Goal: Task Accomplishment & Management: Manage account settings

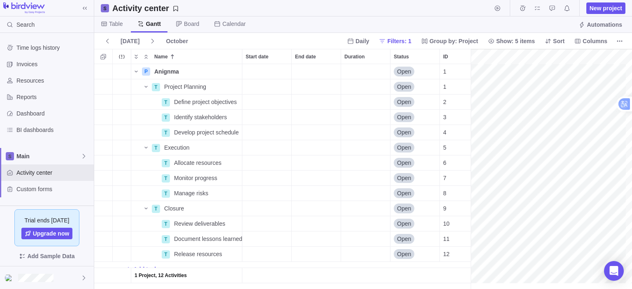
scroll to position [0, 68]
click at [82, 7] on icon at bounding box center [85, 8] width 7 height 7
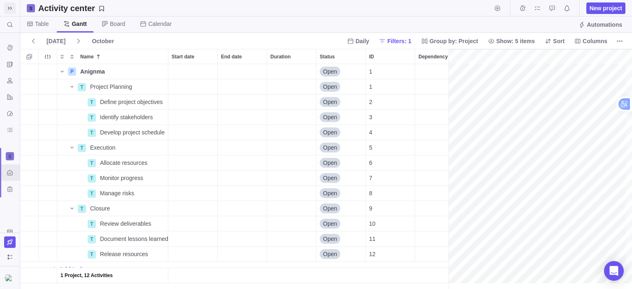
scroll to position [219, 422]
click at [13, 7] on span at bounding box center [10, 8] width 12 height 12
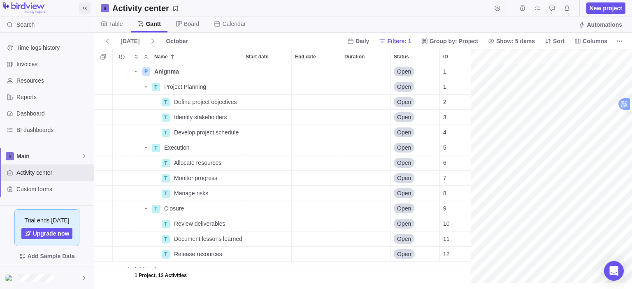
scroll to position [7, 7]
click at [65, 275] on div at bounding box center [47, 278] width 94 height 23
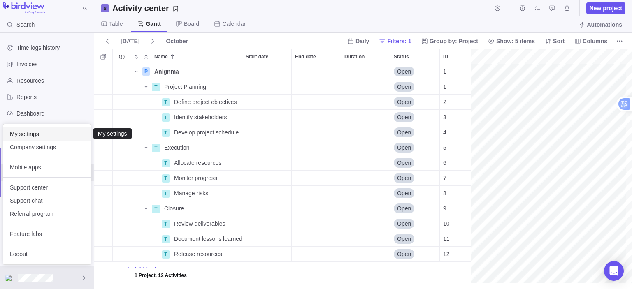
click at [43, 136] on span "My settings" at bounding box center [47, 134] width 74 height 8
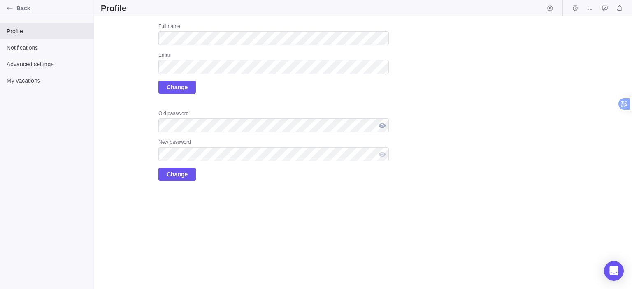
click at [384, 126] on div at bounding box center [382, 126] width 13 height 14
click at [383, 123] on div at bounding box center [382, 126] width 13 height 14
click at [171, 179] on span "Change" at bounding box center [177, 175] width 21 height 10
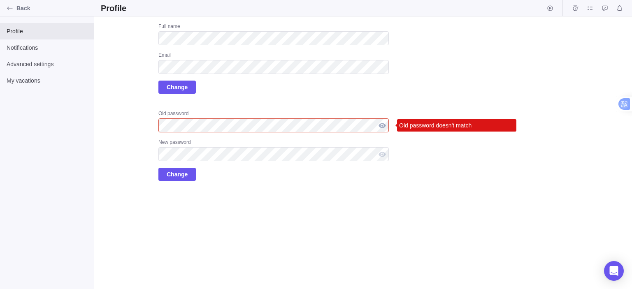
click at [380, 126] on div at bounding box center [382, 126] width 13 height 14
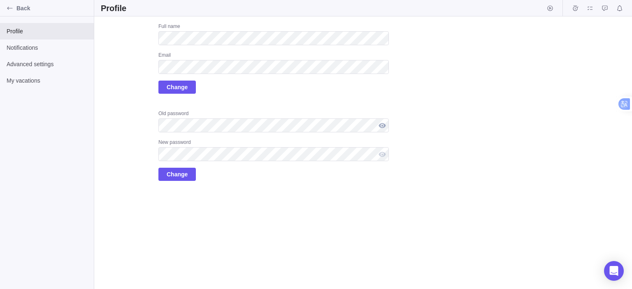
drag, startPoint x: 383, startPoint y: 126, endPoint x: 377, endPoint y: 126, distance: 6.2
click at [377, 126] on div at bounding box center [382, 126] width 13 height 14
click at [385, 125] on div at bounding box center [382, 126] width 13 height 14
click at [386, 126] on div at bounding box center [382, 126] width 13 height 14
click at [181, 173] on span "Change" at bounding box center [177, 175] width 21 height 10
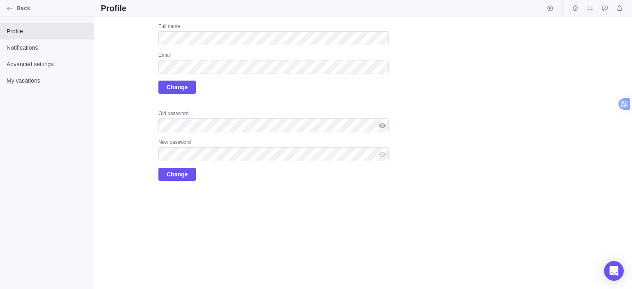
click at [385, 124] on div at bounding box center [382, 126] width 13 height 14
click at [380, 153] on div at bounding box center [382, 154] width 13 height 14
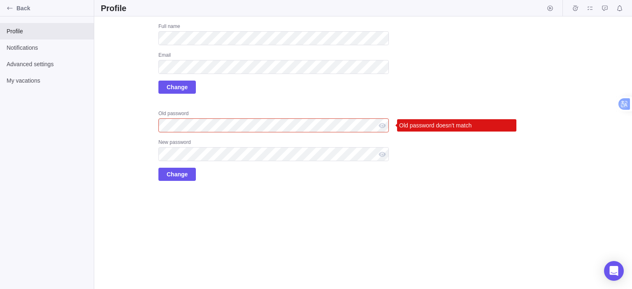
click at [441, 121] on div "Old password doesn't match" at bounding box center [456, 125] width 119 height 12
click at [444, 124] on div "Old password doesn't match" at bounding box center [456, 125] width 119 height 12
click at [33, 65] on span "Advanced settings" at bounding box center [47, 64] width 81 height 8
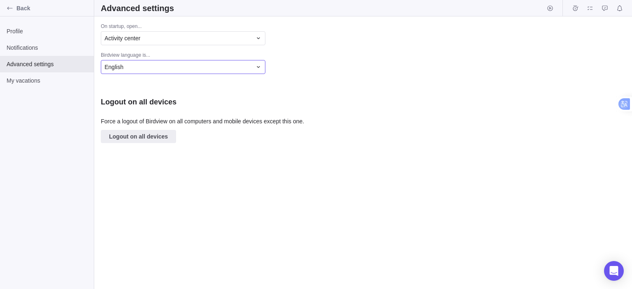
click at [196, 65] on div "English" at bounding box center [178, 67] width 147 height 8
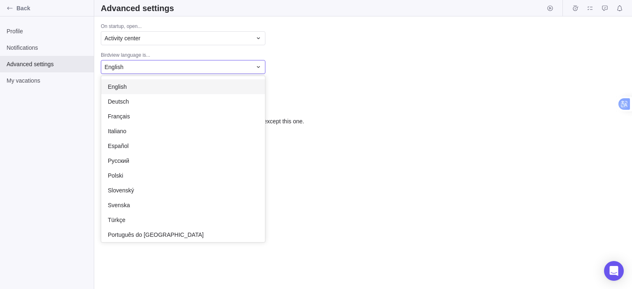
scroll to position [160, 158]
click at [205, 68] on div "English" at bounding box center [178, 67] width 147 height 8
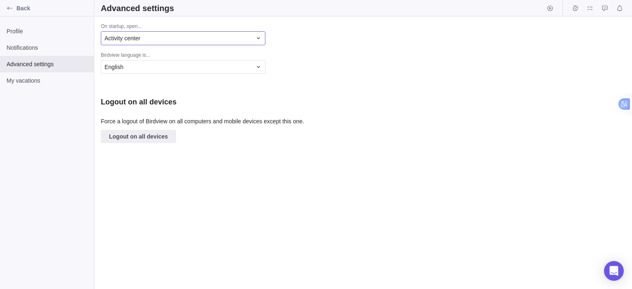
click at [213, 40] on div "Activity center" at bounding box center [178, 38] width 147 height 8
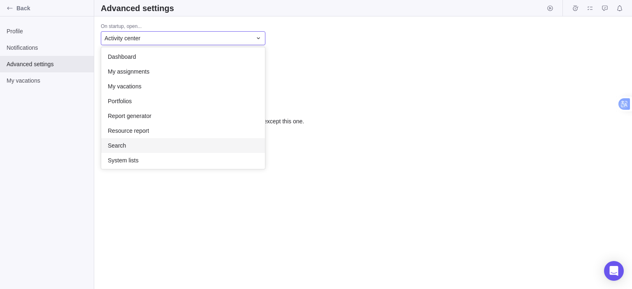
scroll to position [0, 0]
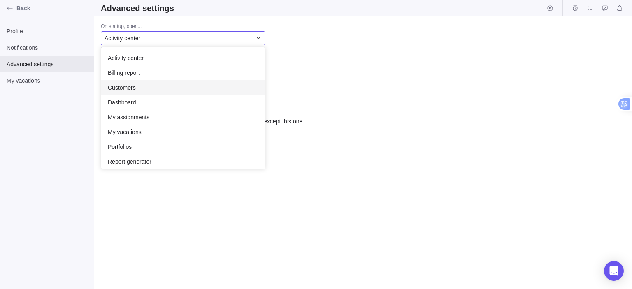
click at [23, 32] on body "Back Profile Notifications Advanced settings My vacations Advanced settings On …" at bounding box center [316, 144] width 632 height 289
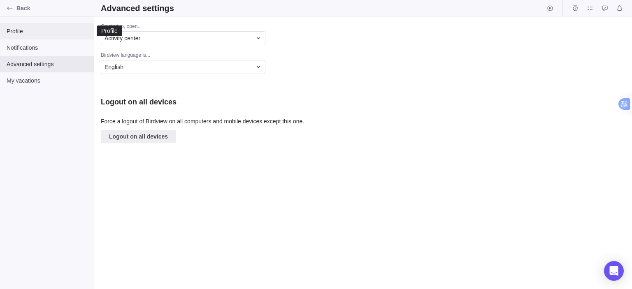
click at [19, 31] on span "Profile" at bounding box center [47, 31] width 81 height 8
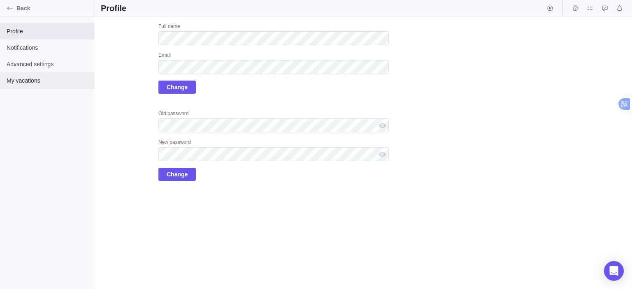
click at [42, 80] on span "My vacations" at bounding box center [47, 81] width 81 height 8
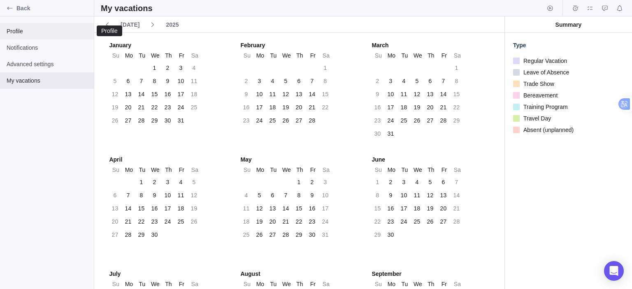
click at [5, 32] on div "Profile" at bounding box center [47, 31] width 94 height 16
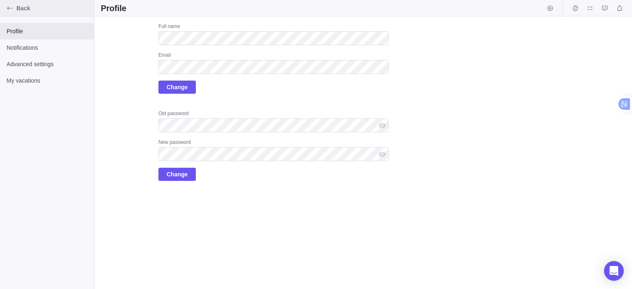
click at [8, 6] on icon "Back" at bounding box center [10, 8] width 7 height 7
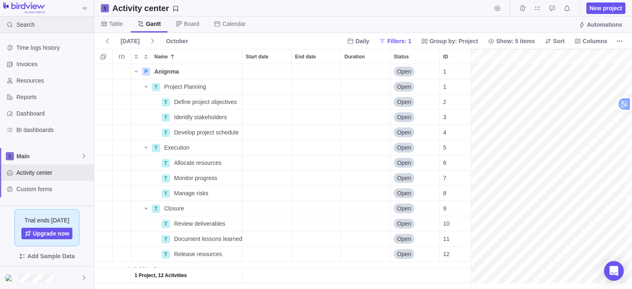
scroll to position [0, 68]
click at [48, 189] on span "Custom forms" at bounding box center [53, 189] width 74 height 8
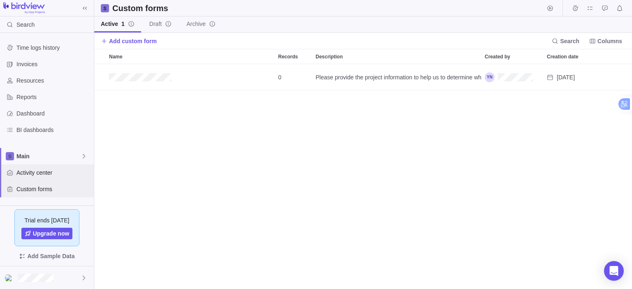
scroll to position [219, 532]
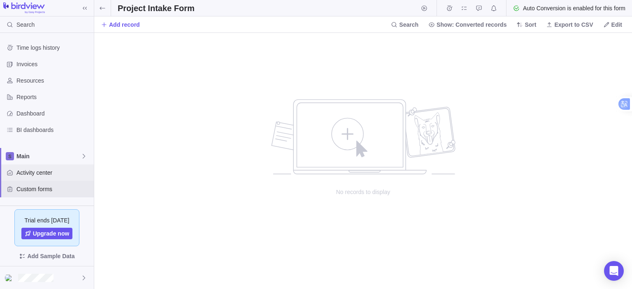
click at [42, 171] on span "Activity center" at bounding box center [53, 173] width 74 height 8
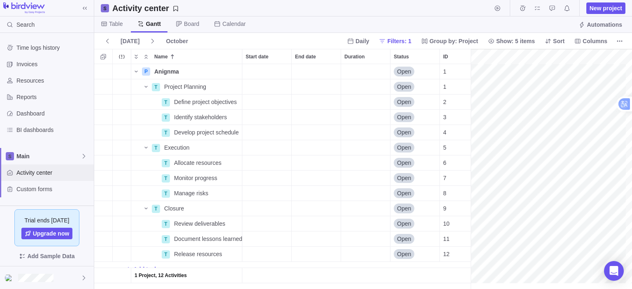
scroll to position [0, 68]
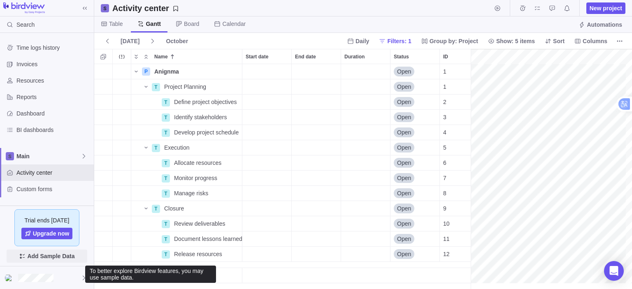
click at [66, 257] on span "Add Sample Data" at bounding box center [50, 257] width 47 height 10
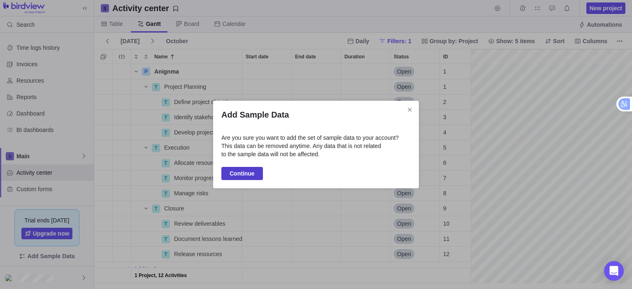
click at [249, 174] on span "Continue" at bounding box center [242, 174] width 25 height 10
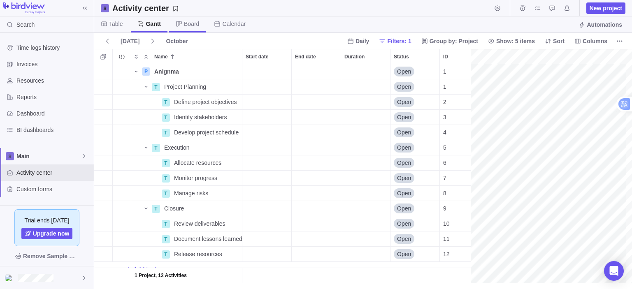
click at [181, 21] on span "Board" at bounding box center [187, 24] width 37 height 16
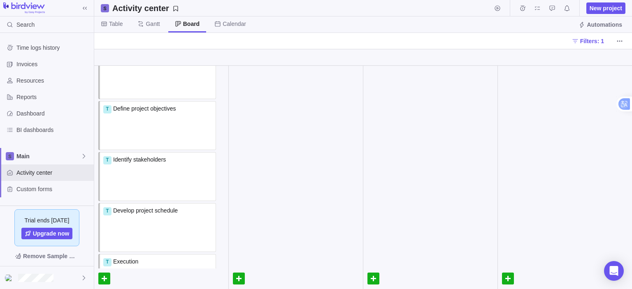
scroll to position [0, 0]
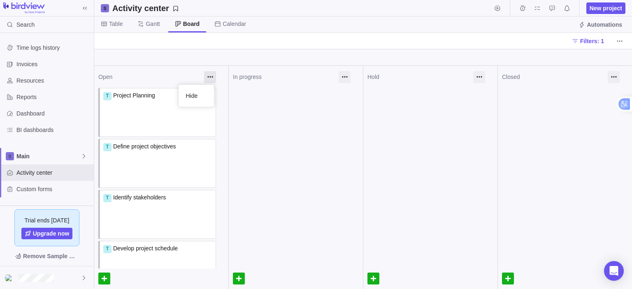
click at [209, 76] on div at bounding box center [210, 77] width 12 height 12
click at [112, 24] on span "Table" at bounding box center [116, 24] width 14 height 8
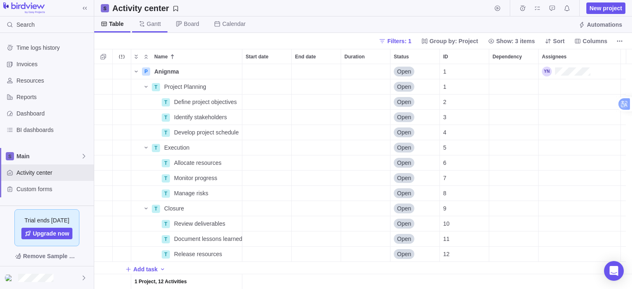
scroll to position [219, 532]
click at [156, 22] on span "Gantt" at bounding box center [154, 24] width 14 height 8
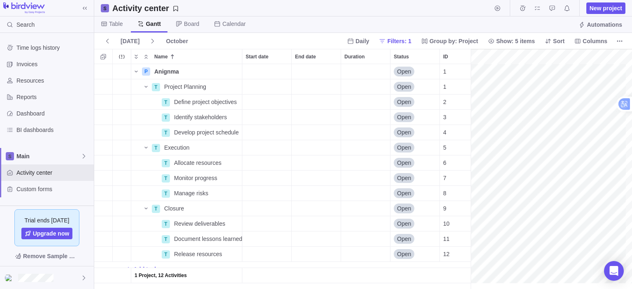
scroll to position [0, 68]
click at [117, 23] on span "Table" at bounding box center [116, 24] width 14 height 8
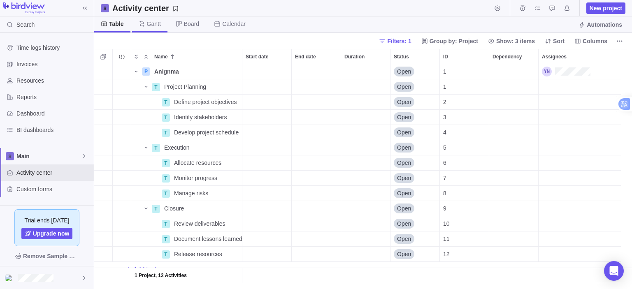
scroll to position [219, 532]
click at [152, 26] on span "Gantt" at bounding box center [154, 24] width 14 height 8
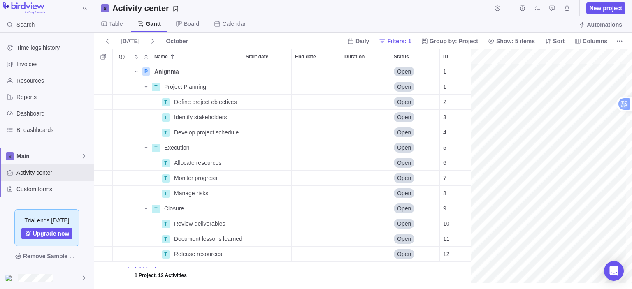
scroll to position [0, 68]
click at [33, 94] on span "Reports" at bounding box center [53, 97] width 74 height 8
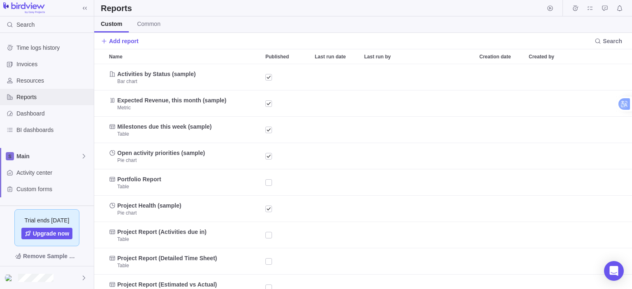
scroll to position [219, 532]
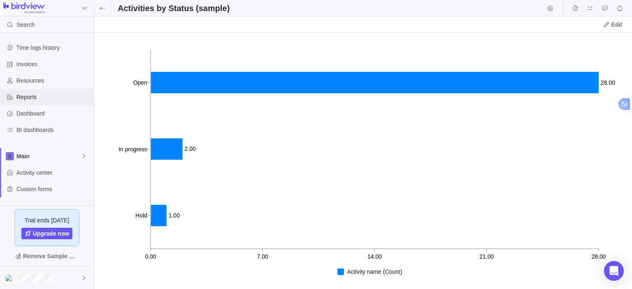
click at [39, 97] on span "Reports" at bounding box center [53, 97] width 74 height 8
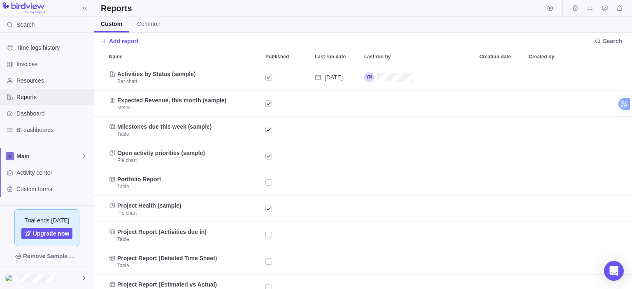
scroll to position [219, 532]
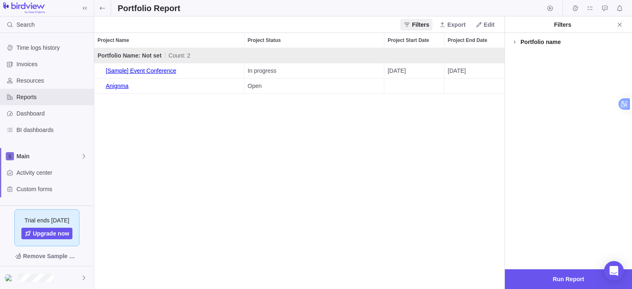
scroll to position [235, 404]
click at [143, 70] on link "[Sample] Event Conference" at bounding box center [169, 70] width 143 height 15
click at [41, 178] on div "Activity center" at bounding box center [47, 173] width 94 height 16
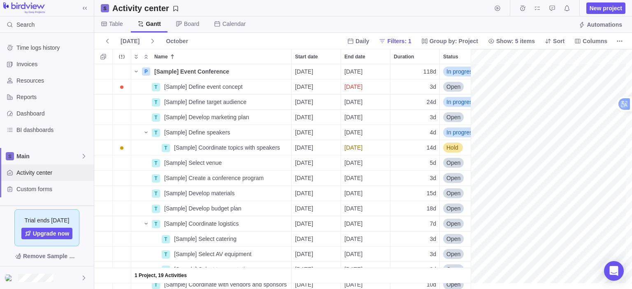
scroll to position [0, 1059]
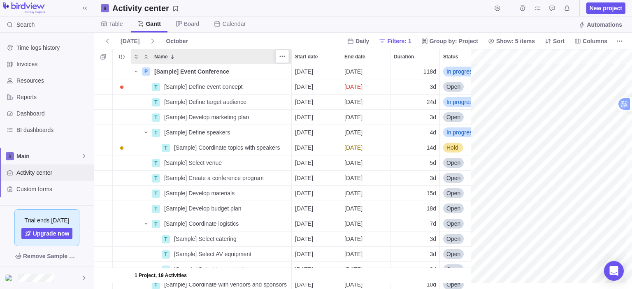
click at [170, 54] on icon at bounding box center [172, 57] width 7 height 7
click at [280, 53] on icon "More actions" at bounding box center [282, 56] width 7 height 7
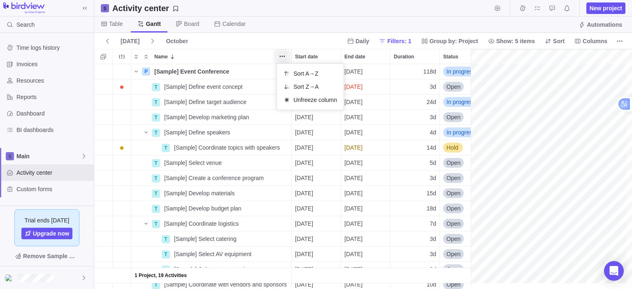
click at [134, 72] on div "Name Start date End date Duration Status ID Dependency Assignees P [Sample] Eve…" at bounding box center [363, 169] width 538 height 240
click at [135, 70] on icon "Name" at bounding box center [136, 71] width 7 height 7
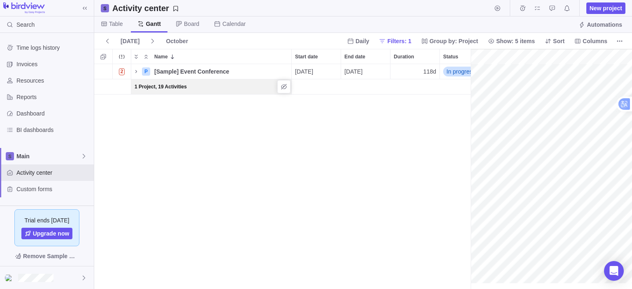
click at [145, 89] on span "1 Project, 19 Activities" at bounding box center [161, 87] width 52 height 8
click at [285, 88] on icon "Hide Projects/Activities counter" at bounding box center [284, 87] width 7 height 7
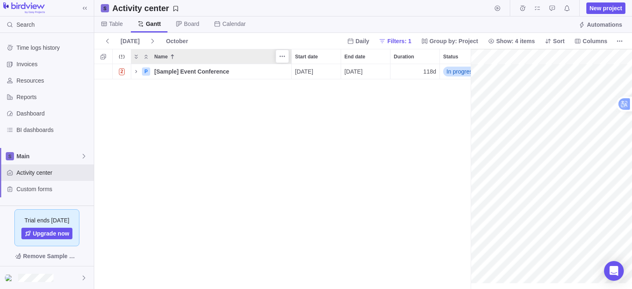
click at [175, 54] on icon at bounding box center [172, 57] width 7 height 7
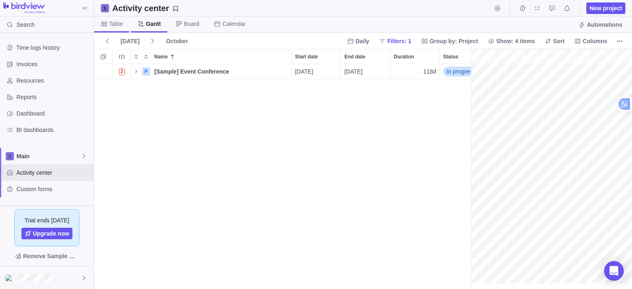
click at [112, 26] on span "Table" at bounding box center [116, 24] width 14 height 8
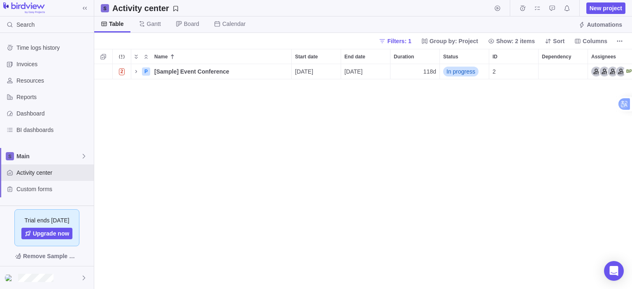
scroll to position [219, 532]
click at [106, 59] on icon "Selection mode" at bounding box center [103, 57] width 7 height 7
click at [144, 105] on div "2 P [Sample] Event Conference Details [DATE] [DATE] 118d In progress 2" at bounding box center [363, 177] width 538 height 226
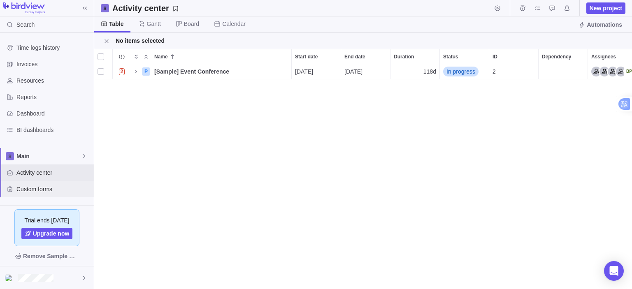
click at [41, 193] on span "Custom forms" at bounding box center [53, 189] width 74 height 8
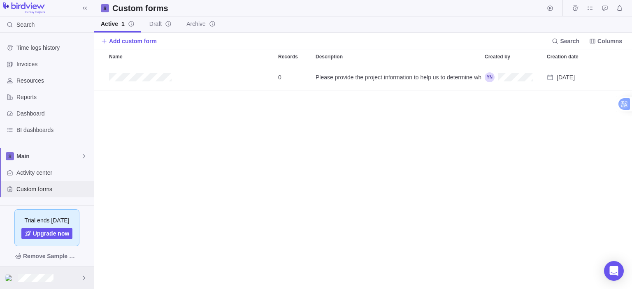
scroll to position [219, 532]
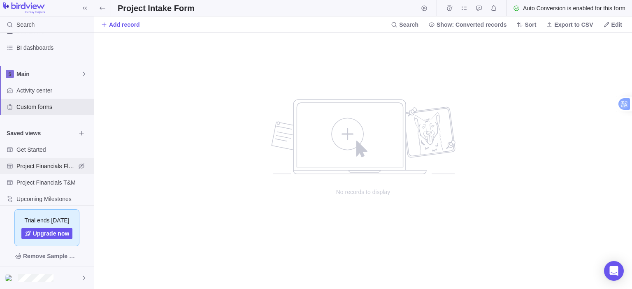
scroll to position [90, 0]
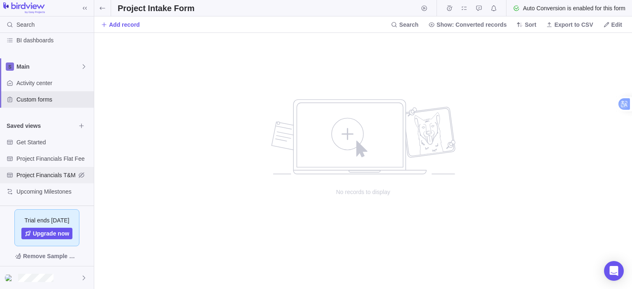
click at [50, 171] on span "Project Financials T&M" at bounding box center [45, 175] width 59 height 8
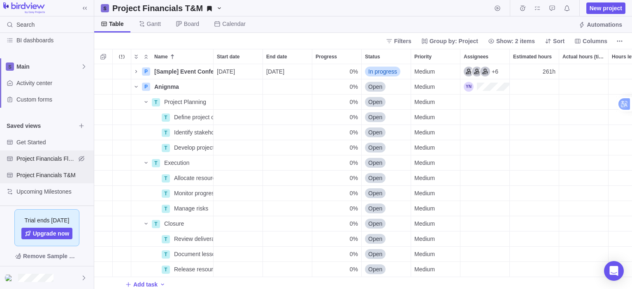
scroll to position [219, 532]
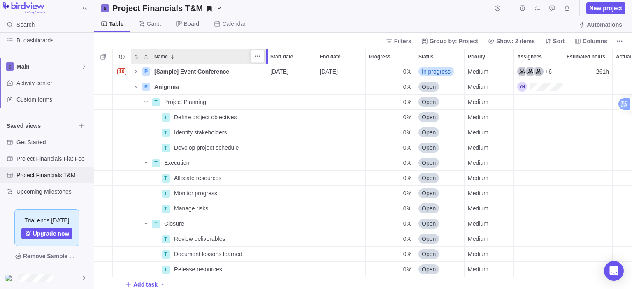
drag, startPoint x: 214, startPoint y: 52, endPoint x: 269, endPoint y: 54, distance: 55.2
click at [269, 54] on div at bounding box center [268, 56] width 7 height 15
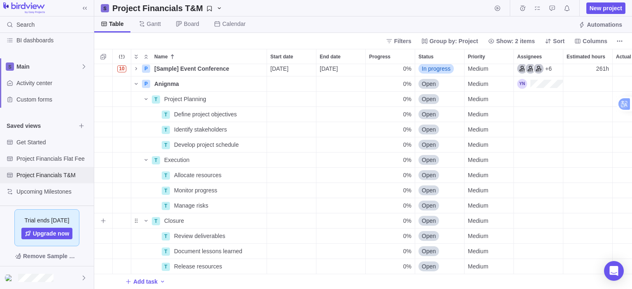
scroll to position [9, 0]
click at [216, 8] on icon "Project Financials T&M" at bounding box center [219, 8] width 7 height 7
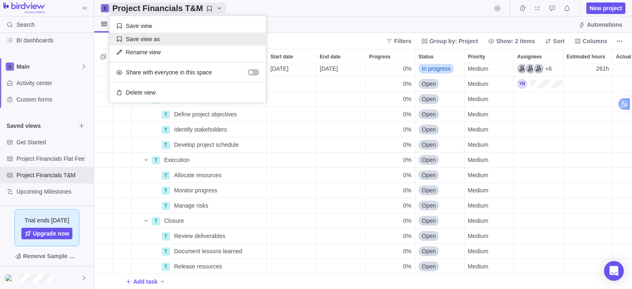
click at [166, 37] on div "Save view as" at bounding box center [188, 39] width 156 height 13
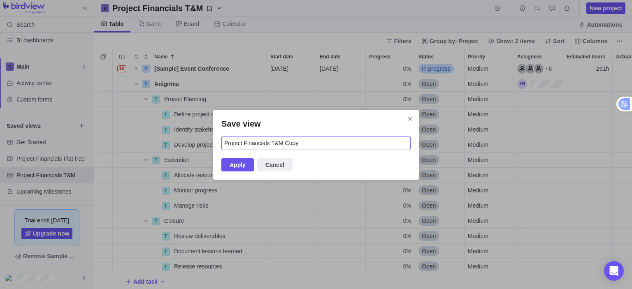
click at [316, 147] on input "Project Financials T&M Copy" at bounding box center [316, 143] width 189 height 14
type input "Project Financials T&M Copy Anigma Contractor"
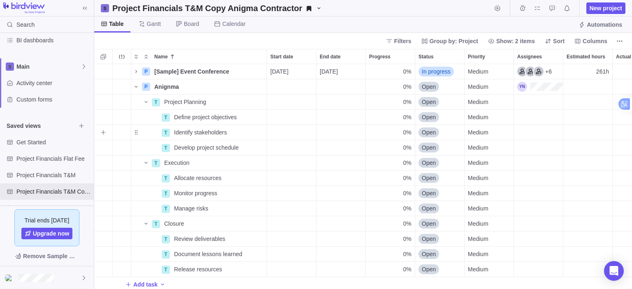
scroll to position [219, 532]
click at [149, 29] on span "Gantt" at bounding box center [149, 24] width 35 height 16
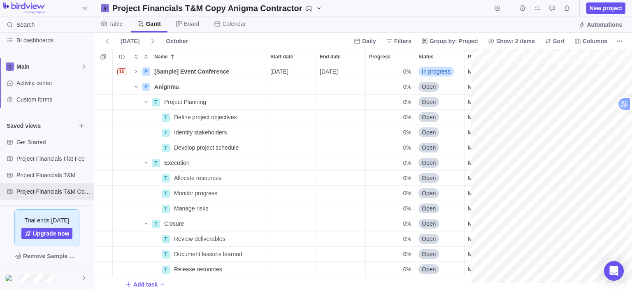
scroll to position [0, 1059]
click at [124, 26] on span "Table" at bounding box center [111, 24] width 35 height 16
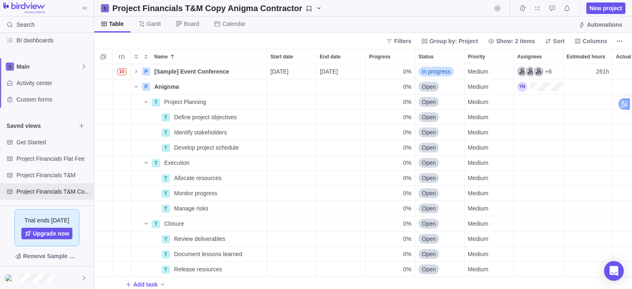
scroll to position [219, 532]
click at [533, 87] on div "Assignees" at bounding box center [541, 87] width 46 height 10
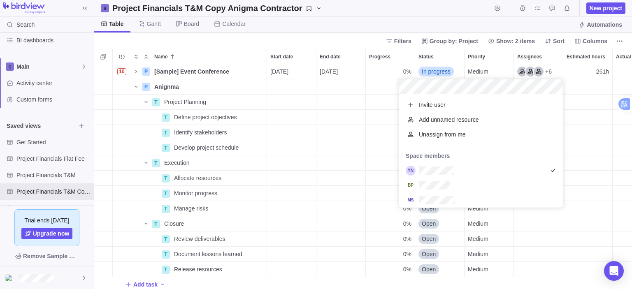
scroll to position [107, 158]
click at [588, 87] on div "10 P [Sample] Event Conference Details [DATE] [DATE] 0% In progress Medium +6 2…" at bounding box center [363, 177] width 538 height 226
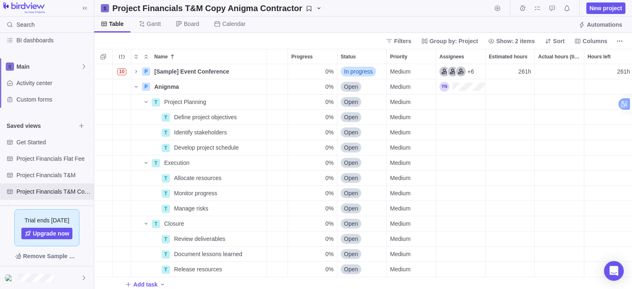
scroll to position [0, 0]
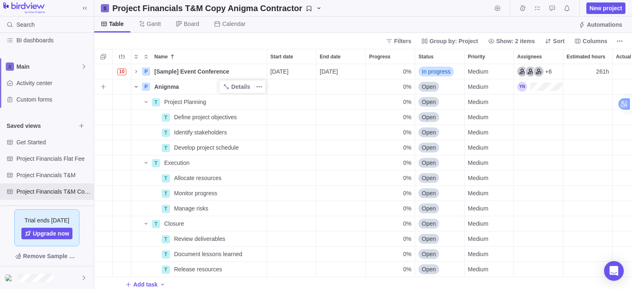
click at [137, 85] on icon "Name" at bounding box center [136, 87] width 7 height 7
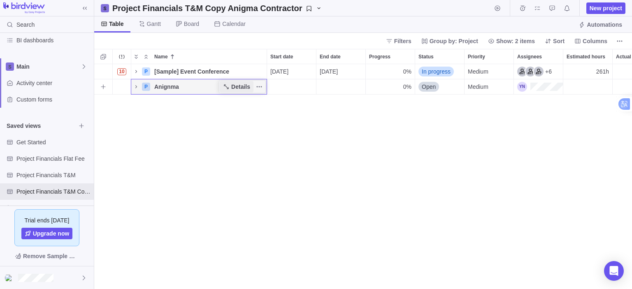
click at [242, 89] on span "Details" at bounding box center [240, 87] width 19 height 8
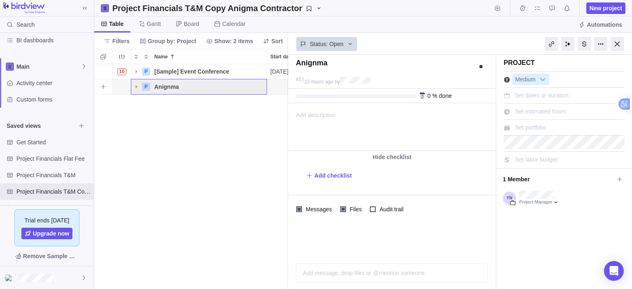
click at [280, 83] on div "Start date" at bounding box center [291, 86] width 49 height 15
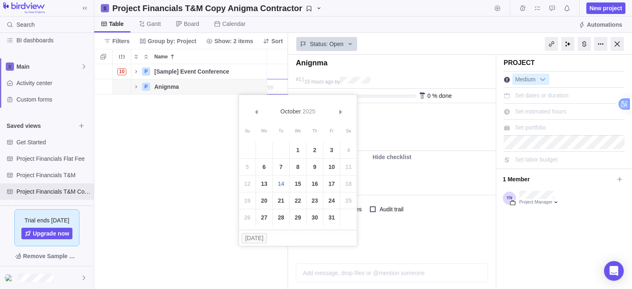
click at [279, 85] on input "Start date" at bounding box center [263, 87] width 49 height 16
click at [188, 148] on div "10 P [Sample] Event Conference Details [DATE] [DATE] 0% In progress Medium +6 2…" at bounding box center [191, 177] width 194 height 226
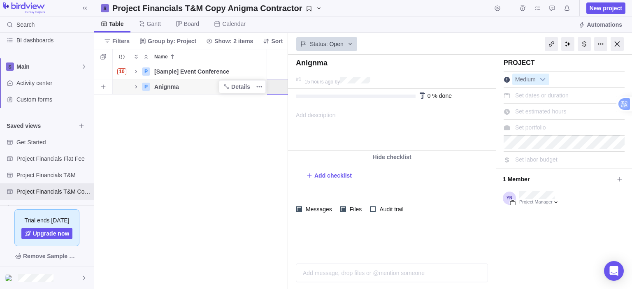
click at [163, 86] on span "Anignma" at bounding box center [166, 87] width 25 height 8
click at [166, 115] on div "10 P [Sample] Event Conference Details [DATE] [DATE] 0% In progress Medium +6 2…" at bounding box center [191, 177] width 194 height 226
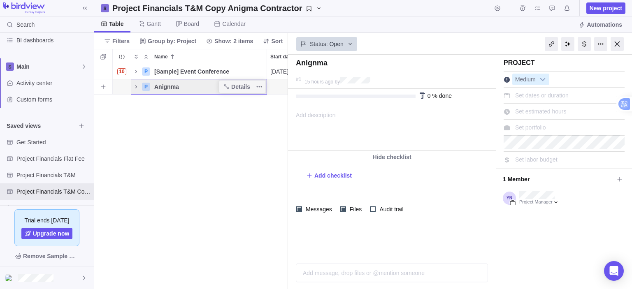
click at [143, 87] on div "P" at bounding box center [146, 87] width 8 height 8
click at [137, 87] on icon "Name" at bounding box center [136, 86] width 2 height 3
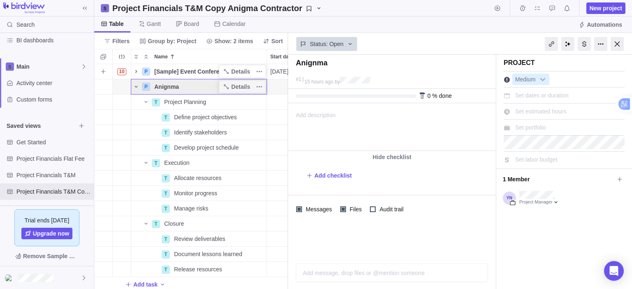
click at [136, 74] on icon "Name" at bounding box center [136, 71] width 7 height 7
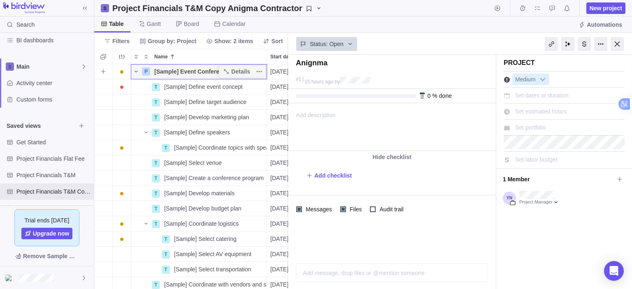
click at [140, 72] on span "Name" at bounding box center [136, 72] width 10 height 12
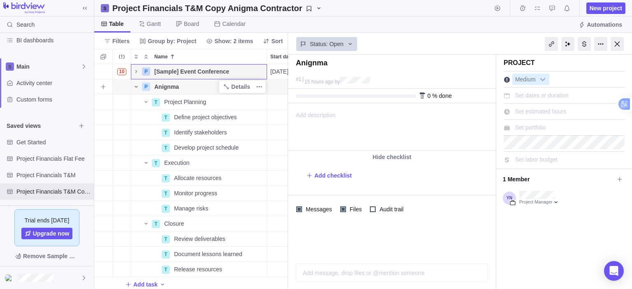
click at [138, 87] on icon "Name" at bounding box center [136, 87] width 7 height 7
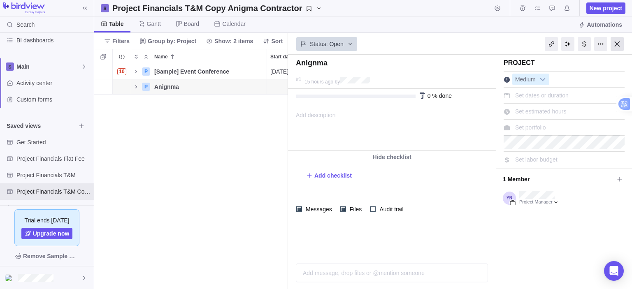
click at [615, 47] on div at bounding box center [617, 44] width 13 height 14
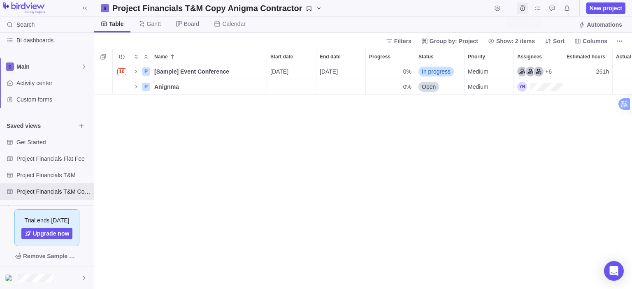
click at [527, 8] on span "Time logs" at bounding box center [523, 8] width 12 height 12
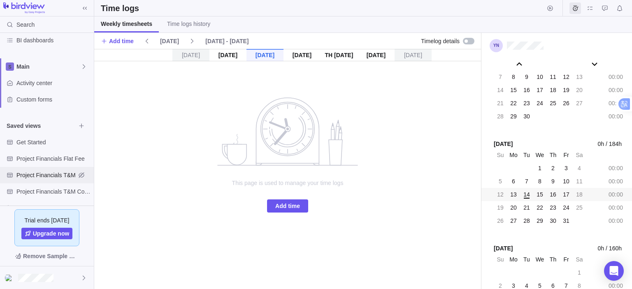
scroll to position [106, 0]
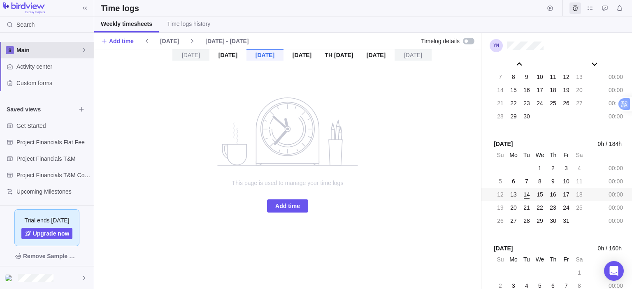
click at [80, 51] on span "Main" at bounding box center [48, 50] width 64 height 8
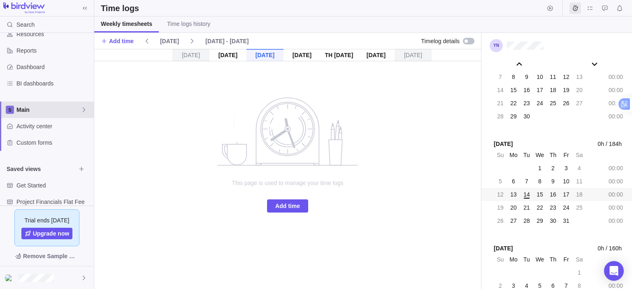
scroll to position [24, 0]
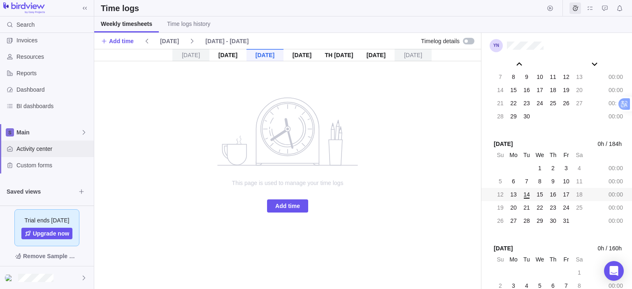
click at [49, 148] on span "Activity center" at bounding box center [53, 149] width 74 height 8
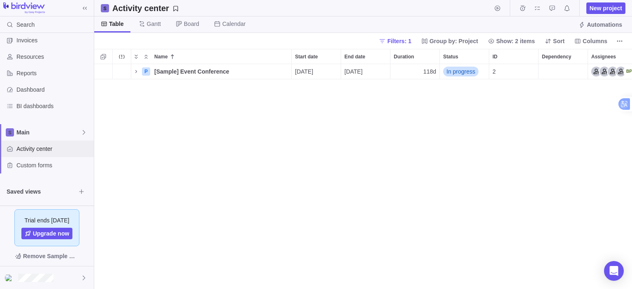
scroll to position [7, 7]
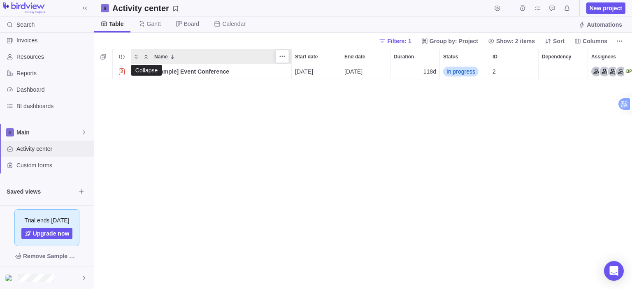
click at [144, 56] on icon "Collapse" at bounding box center [146, 57] width 7 height 7
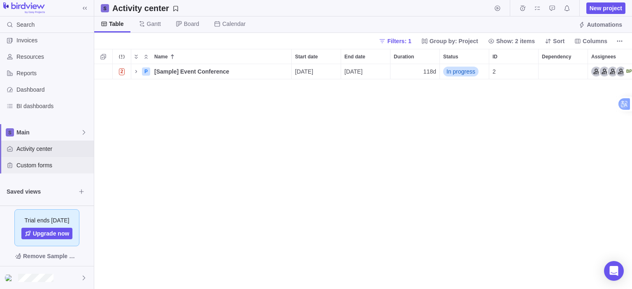
click at [56, 169] on span "Custom forms" at bounding box center [53, 165] width 74 height 8
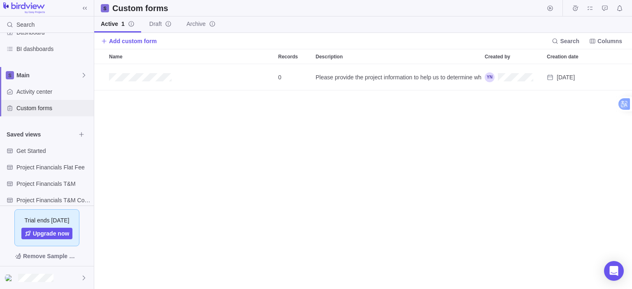
scroll to position [106, 0]
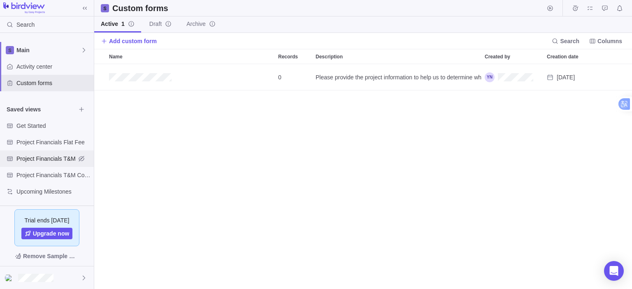
click at [55, 158] on span "Project Financials T&M" at bounding box center [45, 159] width 59 height 8
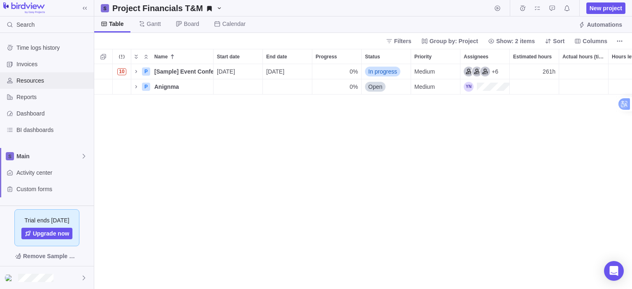
click at [49, 80] on span "Resources" at bounding box center [53, 81] width 74 height 8
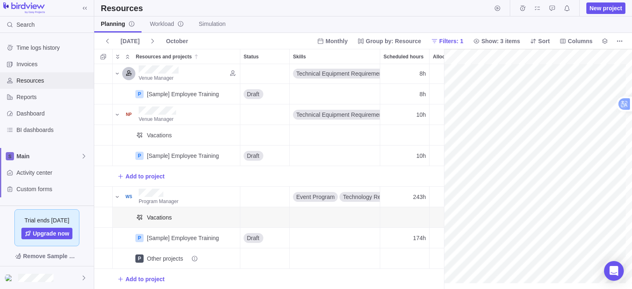
scroll to position [89, 0]
click at [124, 171] on span "Add to project" at bounding box center [140, 177] width 47 height 12
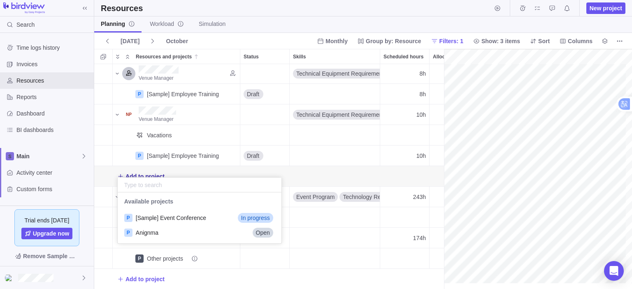
scroll to position [44, 158]
click at [216, 233] on div "P Anignma Open" at bounding box center [200, 233] width 164 height 15
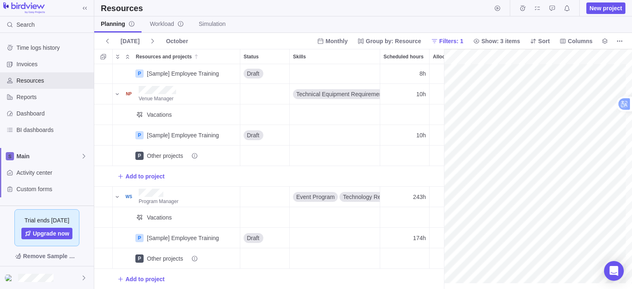
scroll to position [110, 141]
click at [131, 275] on span "Add to project" at bounding box center [145, 279] width 39 height 8
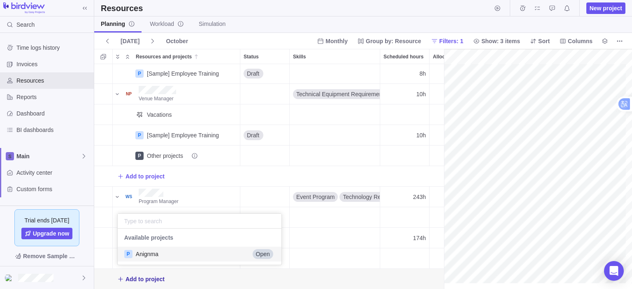
scroll to position [30, 158]
click at [259, 255] on span "Open" at bounding box center [263, 254] width 14 height 8
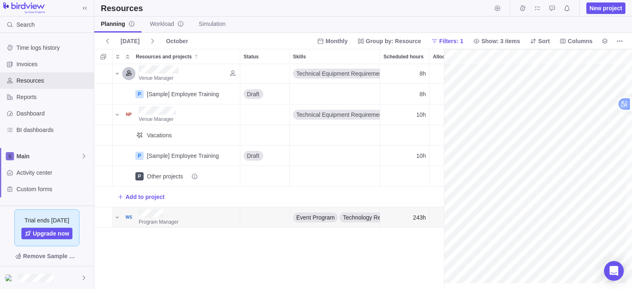
scroll to position [4, 0]
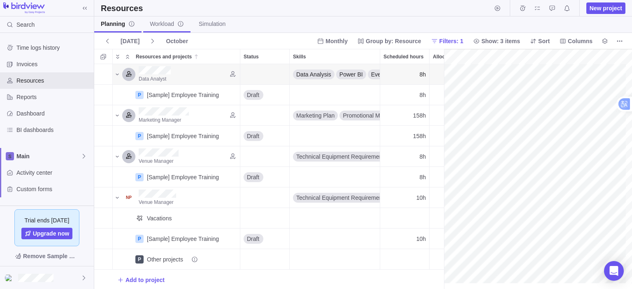
click at [160, 21] on span "Workload" at bounding box center [167, 24] width 34 height 8
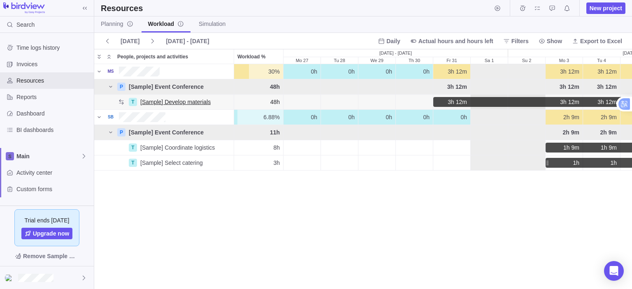
click at [183, 101] on span "[Sample] Develop materials" at bounding box center [175, 102] width 70 height 8
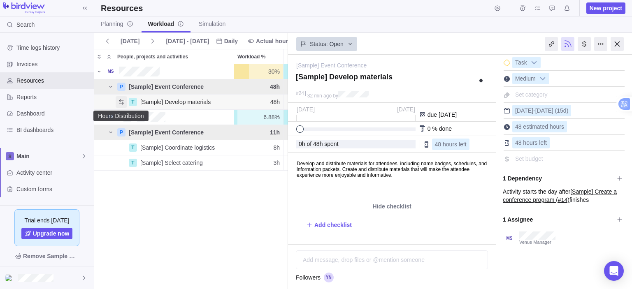
click at [121, 101] on icon "Hours Distribution" at bounding box center [121, 102] width 7 height 7
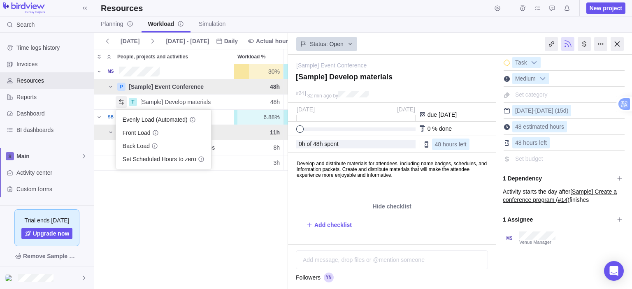
click at [223, 221] on div "30% 30% 0h 0h 0h 0h 3h 12m 3h 12m 3h 12m 3h 12m 3h 12m 3h 12m 3h 12m 3h 12m 3h …" at bounding box center [191, 176] width 194 height 225
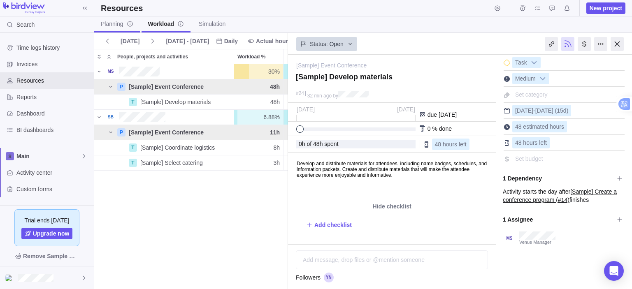
click at [111, 24] on span "Planning" at bounding box center [117, 24] width 33 height 8
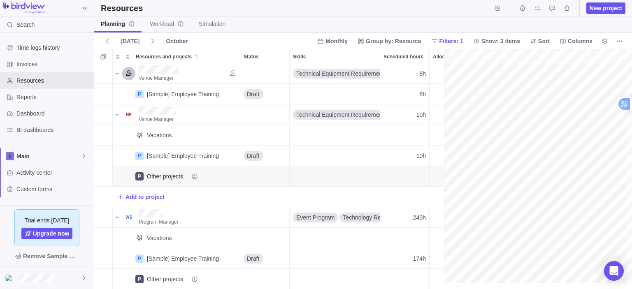
scroll to position [89, 0]
click at [45, 68] on span "Invoices" at bounding box center [53, 64] width 74 height 8
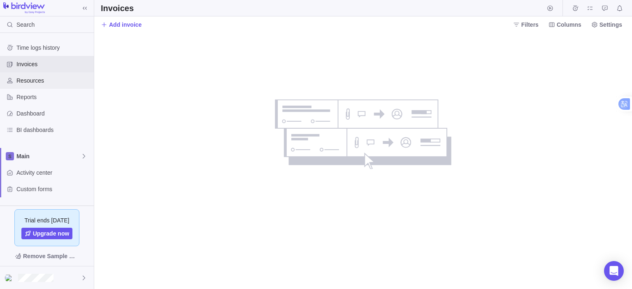
click at [31, 85] on div "Resources" at bounding box center [47, 80] width 94 height 16
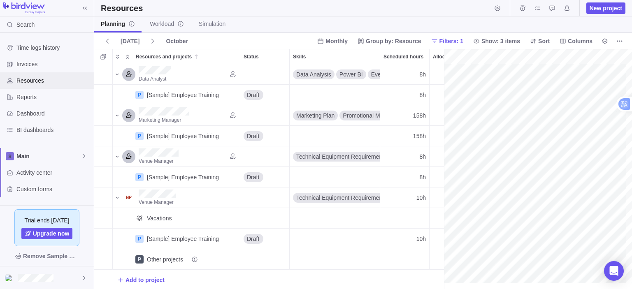
scroll to position [0, 141]
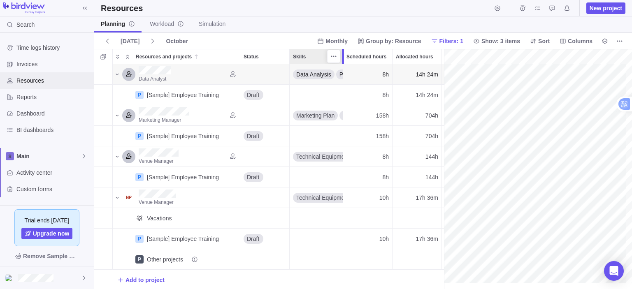
drag, startPoint x: 380, startPoint y: 51, endPoint x: 343, endPoint y: 56, distance: 36.9
click at [343, 56] on div at bounding box center [343, 56] width 2 height 15
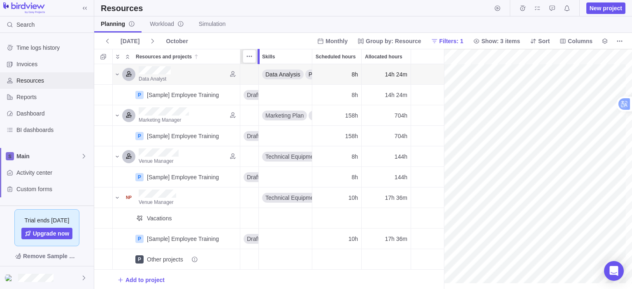
drag, startPoint x: 291, startPoint y: 50, endPoint x: 254, endPoint y: 52, distance: 36.3
click at [254, 52] on div "Resources and projects Status Skills Scheduled hours Allocated hours Data Analy…" at bounding box center [363, 169] width 538 height 240
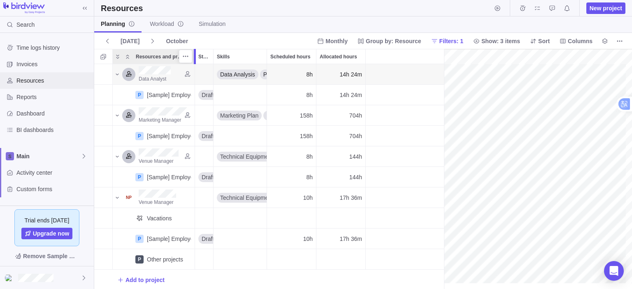
drag, startPoint x: 239, startPoint y: 49, endPoint x: 214, endPoint y: 52, distance: 25.3
click at [194, 55] on div at bounding box center [195, 56] width 2 height 15
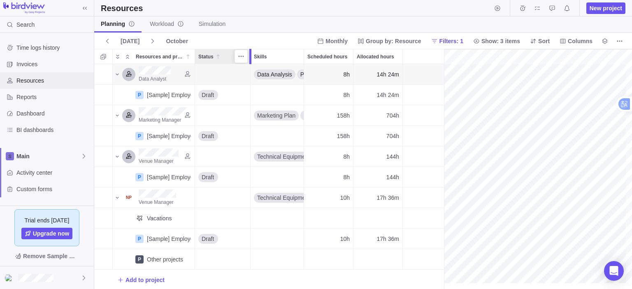
drag, startPoint x: 214, startPoint y: 49, endPoint x: 250, endPoint y: 47, distance: 36.7
click at [250, 47] on body "Search Time logs history Invoices Resources Reports Dashboard BI dashboards Mai…" at bounding box center [316, 144] width 632 height 289
drag, startPoint x: 443, startPoint y: 52, endPoint x: 416, endPoint y: 56, distance: 27.0
click at [170, 119] on span "Marketing Manager" at bounding box center [160, 120] width 42 height 6
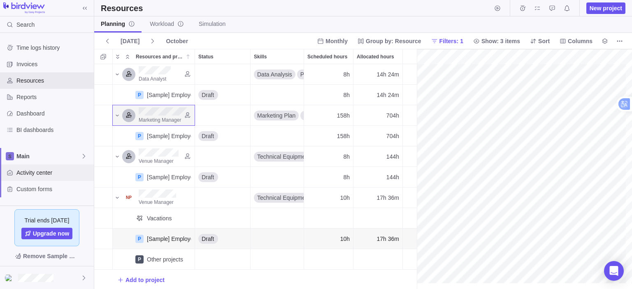
click at [32, 173] on span "Activity center" at bounding box center [53, 173] width 74 height 8
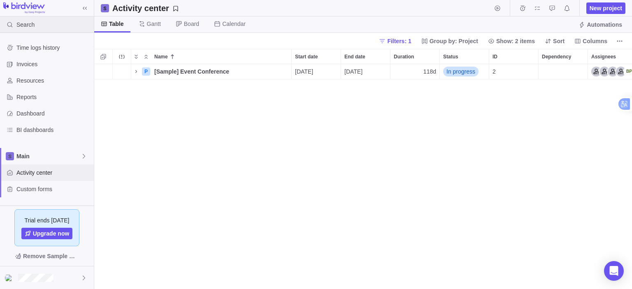
scroll to position [219, 532]
click at [40, 191] on span "Custom forms" at bounding box center [53, 189] width 74 height 8
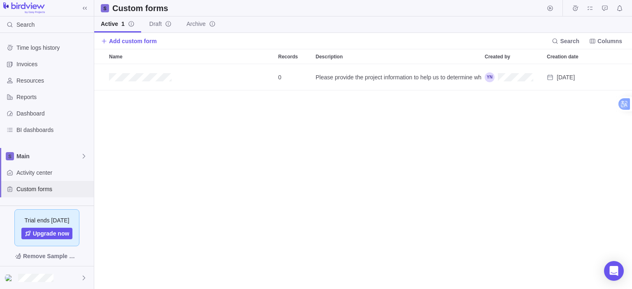
scroll to position [219, 532]
click at [46, 117] on span "Dashboard" at bounding box center [53, 114] width 74 height 8
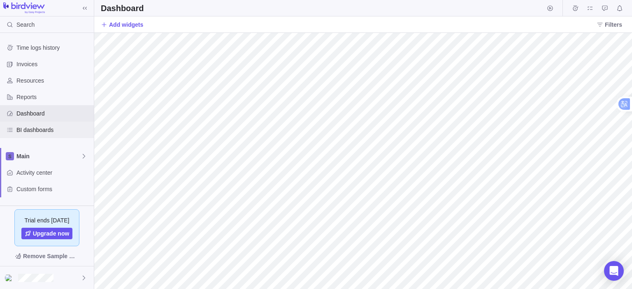
click at [37, 133] on span "BI dashboards" at bounding box center [53, 130] width 74 height 8
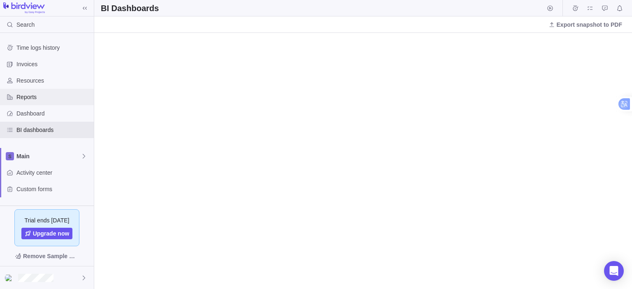
click at [40, 96] on span "Reports" at bounding box center [53, 97] width 74 height 8
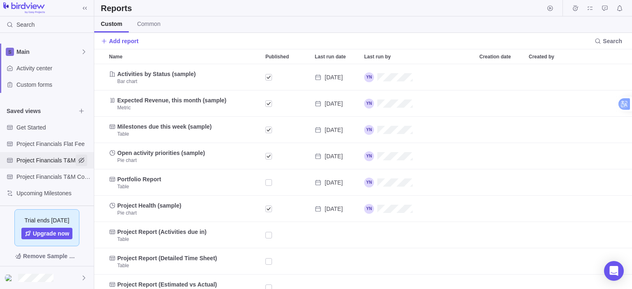
scroll to position [106, 0]
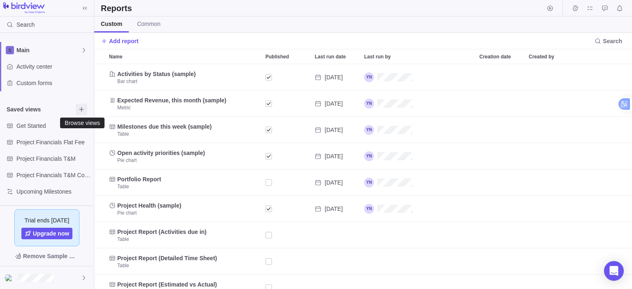
click at [82, 110] on icon "Browse views" at bounding box center [81, 109] width 7 height 7
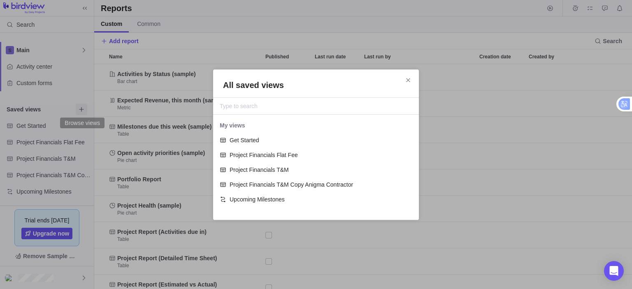
scroll to position [89, 199]
click at [407, 81] on icon "Close" at bounding box center [408, 80] width 7 height 7
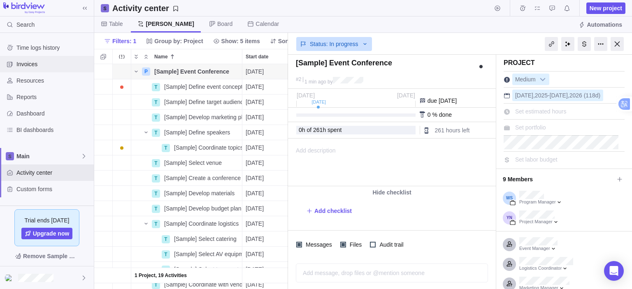
click at [33, 63] on span "Invoices" at bounding box center [53, 64] width 74 height 8
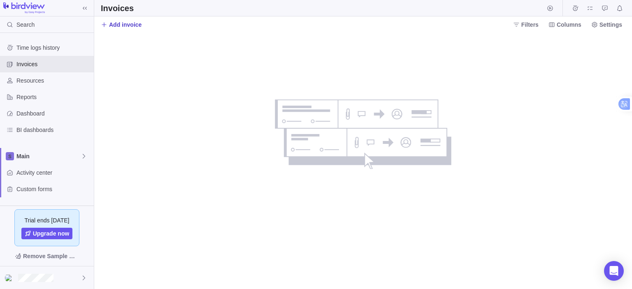
click at [131, 25] on span "Add invoice" at bounding box center [125, 25] width 33 height 8
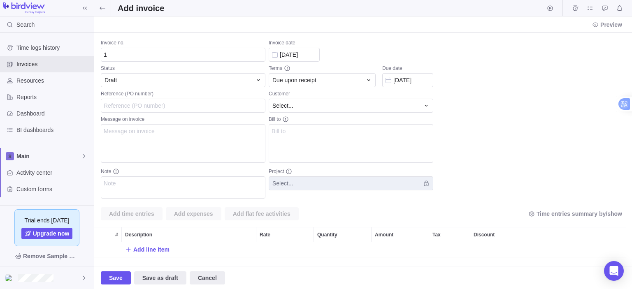
scroll to position [15, 525]
click at [58, 67] on span "Invoices" at bounding box center [53, 64] width 74 height 8
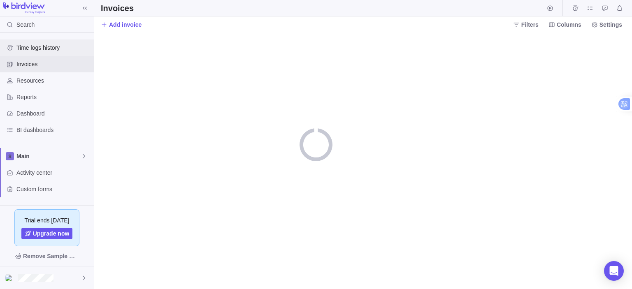
click at [41, 49] on span "Time logs history" at bounding box center [53, 48] width 74 height 8
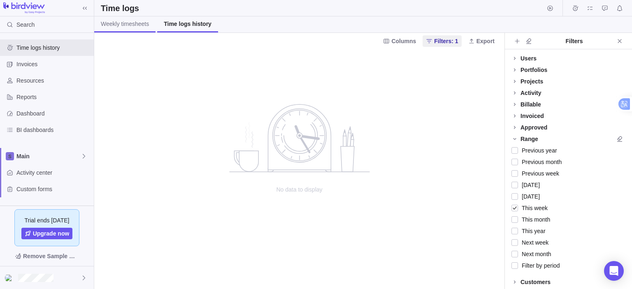
click at [131, 23] on span "Weekly timesheets" at bounding box center [125, 24] width 48 height 8
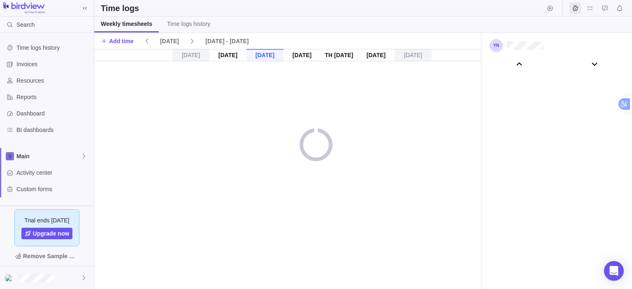
scroll to position [46043, 0]
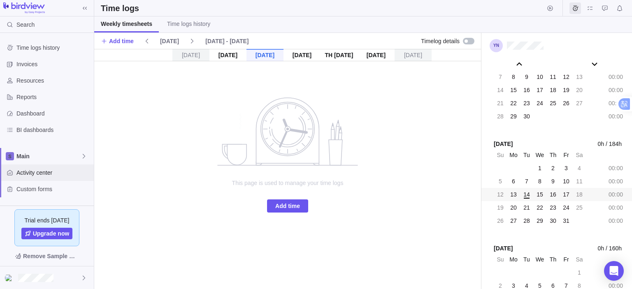
click at [40, 175] on span "Activity center" at bounding box center [53, 173] width 74 height 8
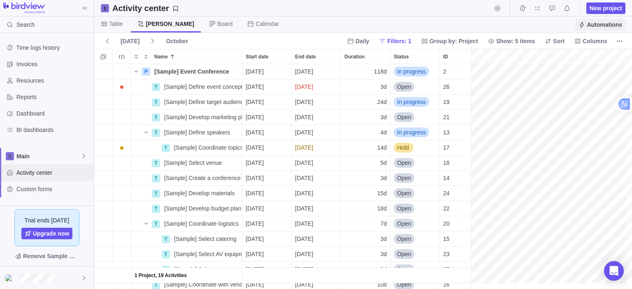
scroll to position [219, 371]
click at [621, 43] on icon "More actions" at bounding box center [620, 41] width 7 height 7
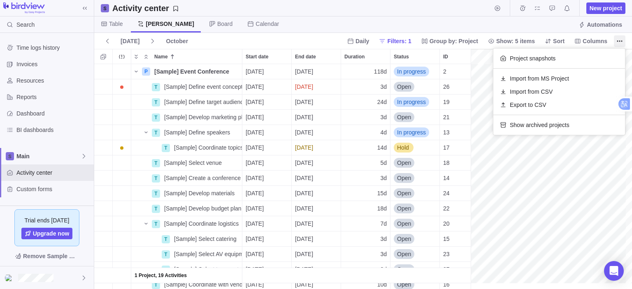
click at [45, 157] on body "Search Time logs history Invoices Resources Reports Dashboard BI dashboards Mai…" at bounding box center [316, 144] width 632 height 289
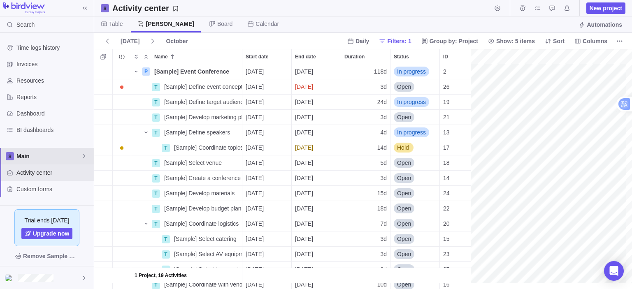
click at [82, 156] on icon at bounding box center [84, 156] width 7 height 7
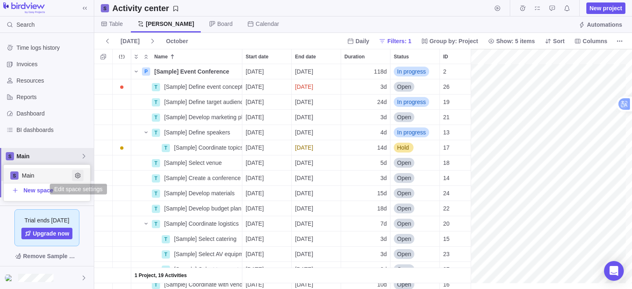
click at [81, 174] on span "Edit space settings" at bounding box center [78, 176] width 12 height 12
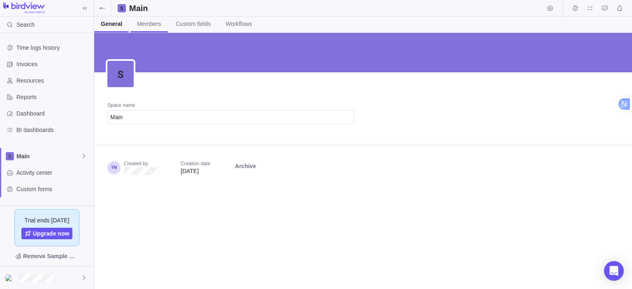
click at [152, 23] on span "Members" at bounding box center [149, 24] width 24 height 8
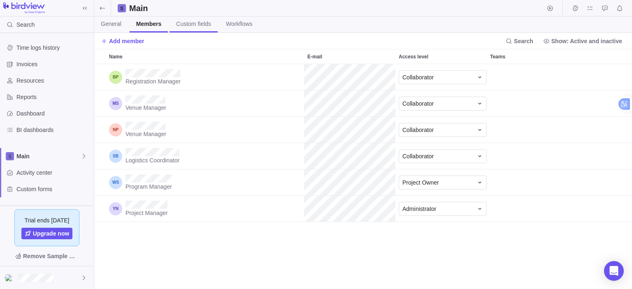
scroll to position [219, 532]
click at [187, 23] on span "Custom fields" at bounding box center [193, 24] width 35 height 8
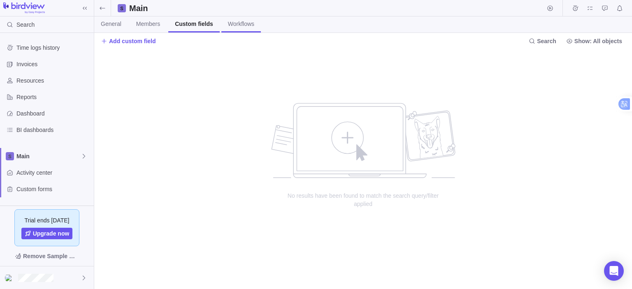
click at [239, 26] on span "Workflows" at bounding box center [241, 24] width 26 height 8
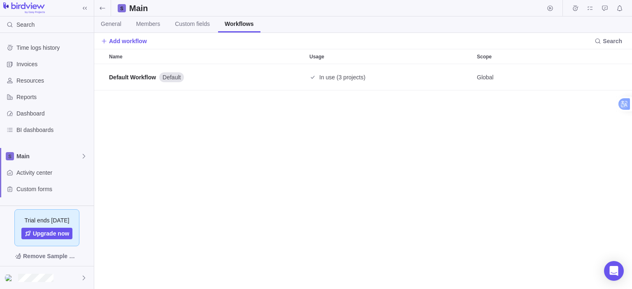
scroll to position [219, 532]
click at [121, 26] on link "General" at bounding box center [111, 24] width 34 height 16
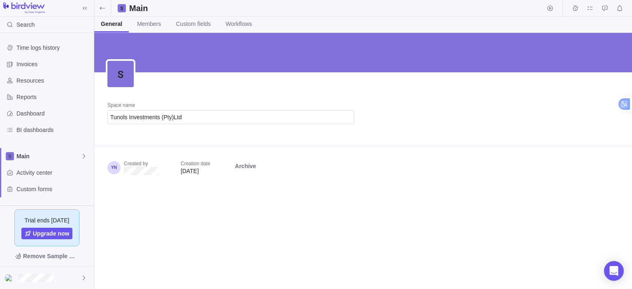
type input "Tunols Investments (Pty)Ltd"
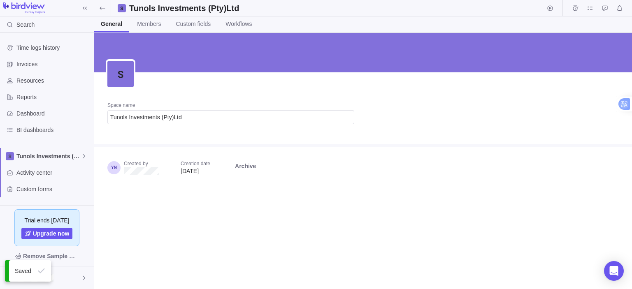
click at [385, 114] on div "Space name Tunols Investments (Pty)Ltd" at bounding box center [363, 88] width 538 height 111
click at [102, 8] on icon at bounding box center [102, 8] width 5 height 3
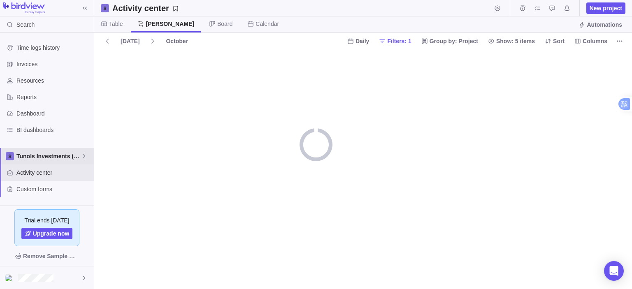
click at [58, 154] on span "Tunols Investments (Pty)Ltd" at bounding box center [48, 156] width 64 height 8
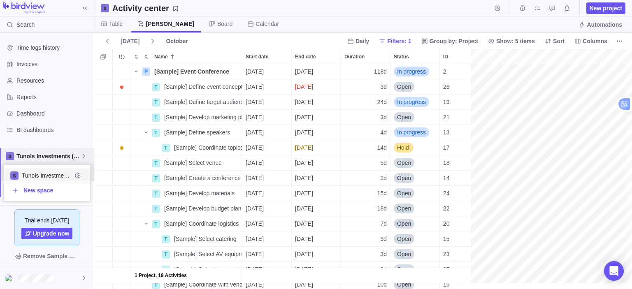
scroll to position [0, 1059]
click at [54, 174] on span "Tunols Investments (Pty)Ltd" at bounding box center [47, 176] width 50 height 8
click at [52, 154] on span "Tunols Investments (Pty)Ltd" at bounding box center [48, 156] width 64 height 8
click at [43, 174] on span "Tunols Investments (Pty)Ltd" at bounding box center [47, 176] width 50 height 8
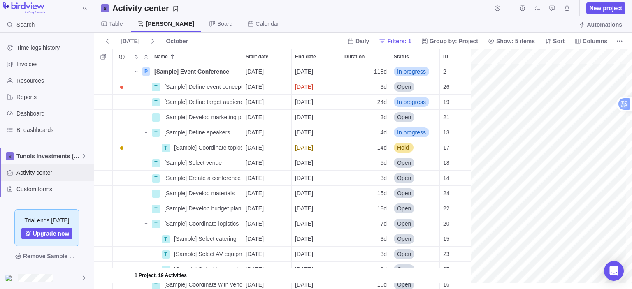
click at [43, 174] on span "Activity center" at bounding box center [53, 173] width 74 height 8
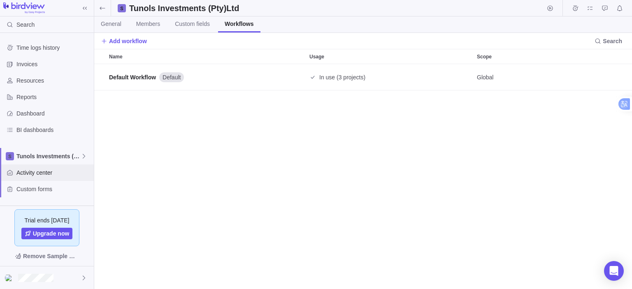
scroll to position [219, 532]
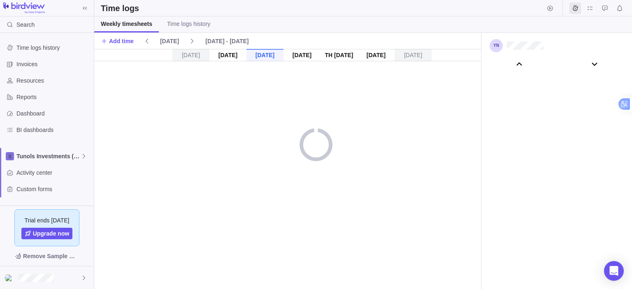
scroll to position [46043, 0]
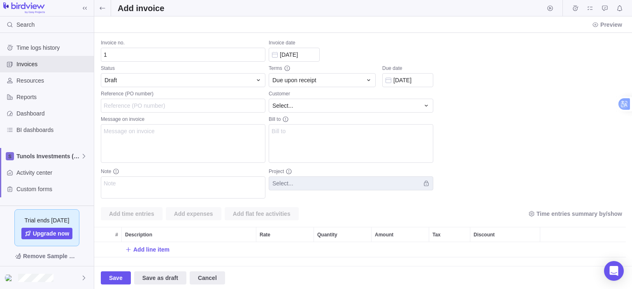
scroll to position [15, 525]
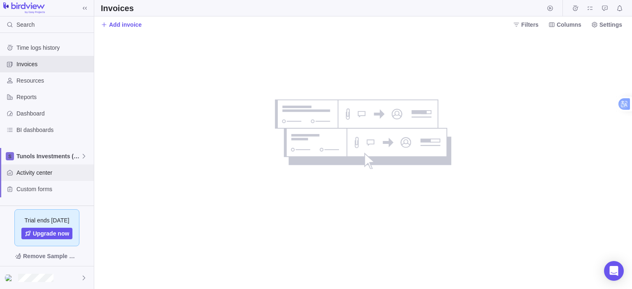
click at [43, 177] on div "Activity center" at bounding box center [47, 173] width 94 height 16
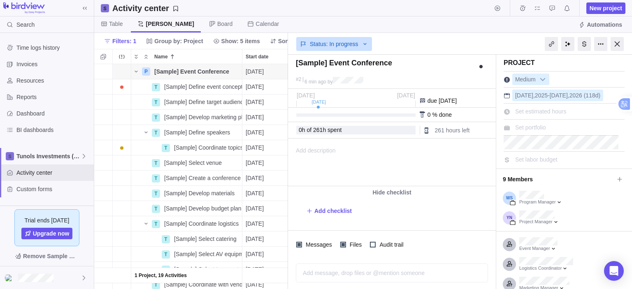
scroll to position [219, 188]
click at [573, 219] on div at bounding box center [593, 218] width 66 height 12
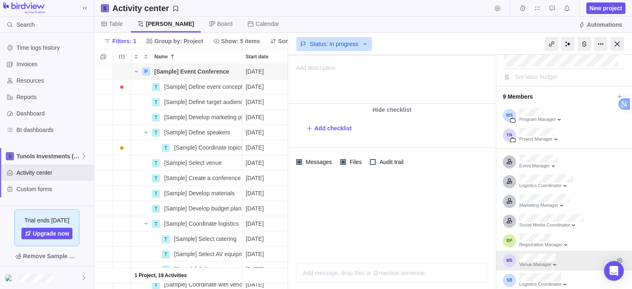
scroll to position [81, 0]
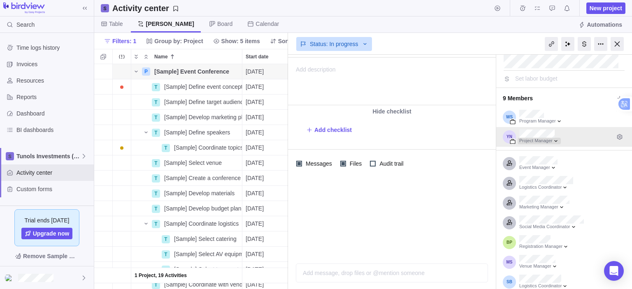
click at [555, 138] on div at bounding box center [539, 141] width 43 height 7
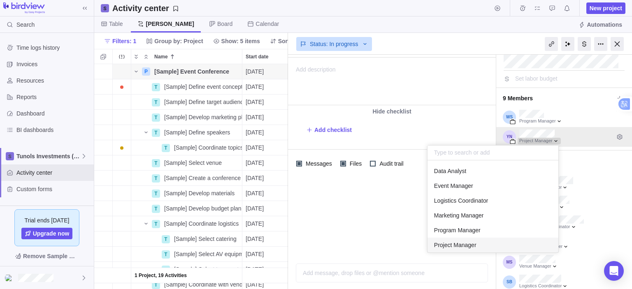
scroll to position [86, 125]
click at [544, 138] on div at bounding box center [539, 141] width 43 height 7
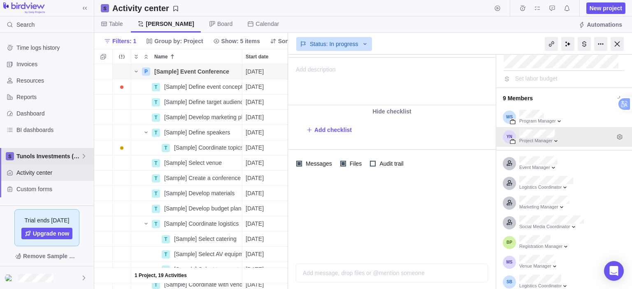
click at [84, 153] on icon at bounding box center [84, 156] width 7 height 7
click at [82, 153] on icon at bounding box center [84, 156] width 7 height 7
click at [59, 193] on span "Custom forms" at bounding box center [53, 189] width 74 height 8
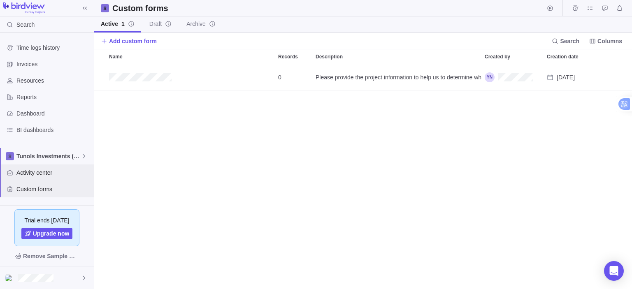
scroll to position [219, 532]
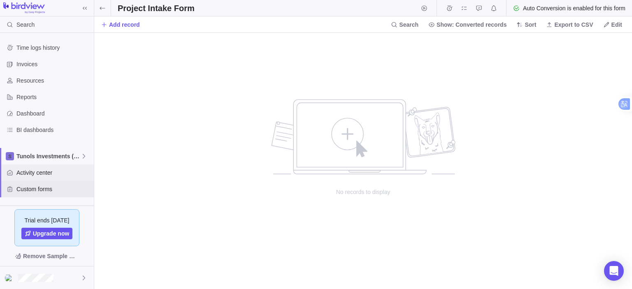
click at [46, 173] on span "Activity center" at bounding box center [53, 173] width 74 height 8
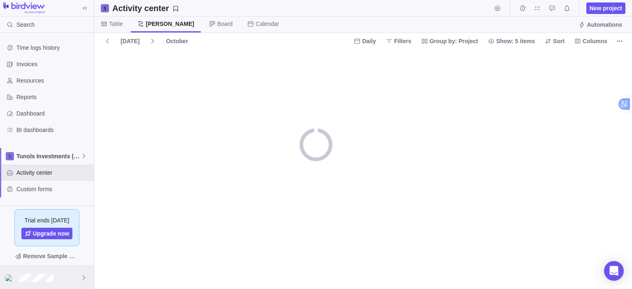
click at [55, 274] on div at bounding box center [47, 278] width 94 height 23
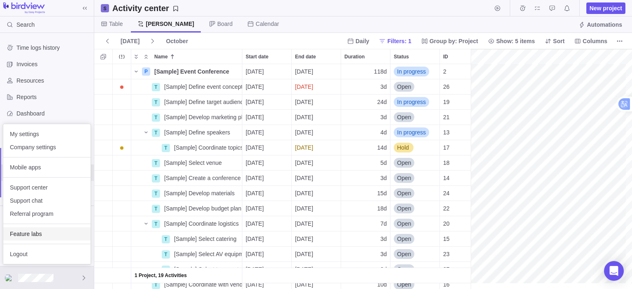
scroll to position [0, 1059]
click at [36, 145] on span "Company settings" at bounding box center [47, 147] width 74 height 8
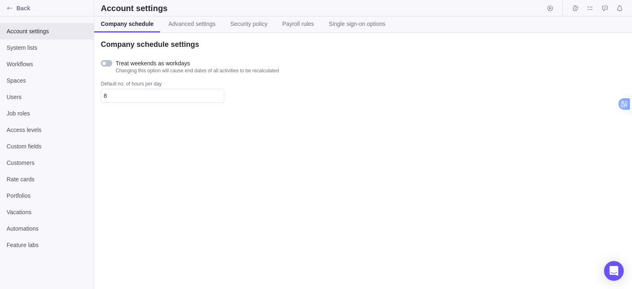
click at [110, 63] on div at bounding box center [107, 63] width 12 height 7
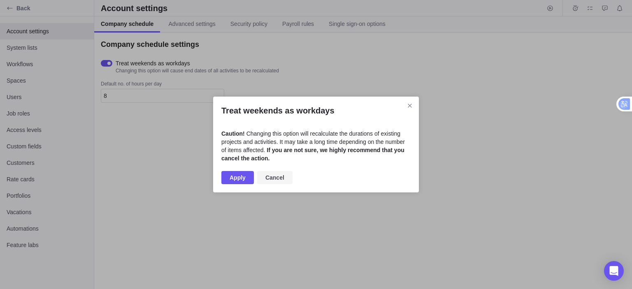
click at [283, 180] on span "Cancel" at bounding box center [274, 177] width 35 height 13
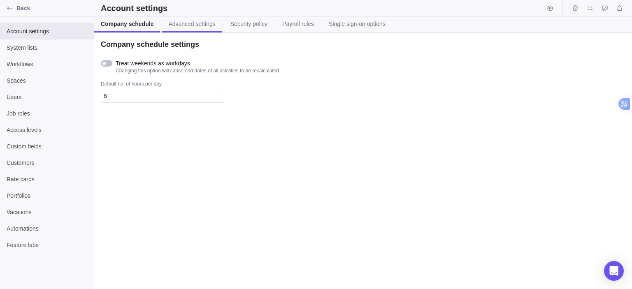
click at [186, 24] on span "Advanced settings" at bounding box center [191, 24] width 47 height 8
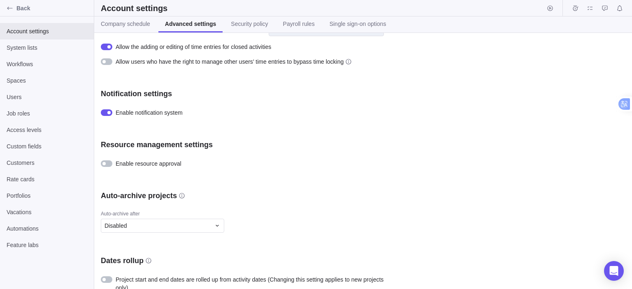
scroll to position [373, 0]
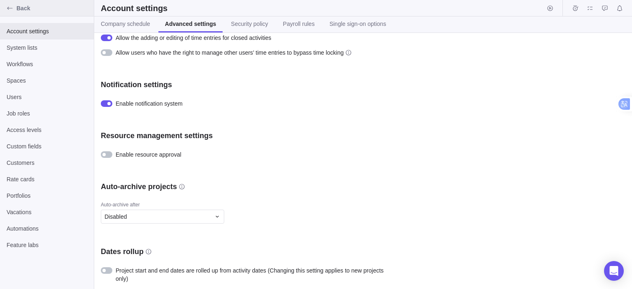
click at [8, 9] on icon "Back" at bounding box center [10, 8] width 7 height 7
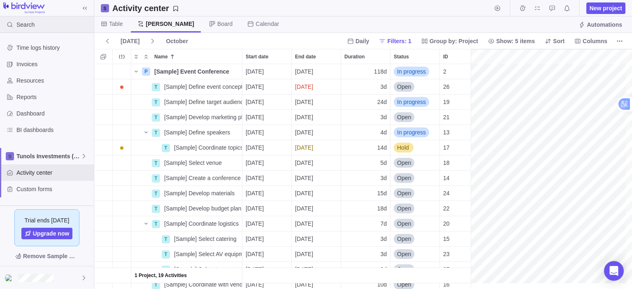
scroll to position [0, 1059]
click at [64, 25] on div "Search" at bounding box center [47, 24] width 94 height 16
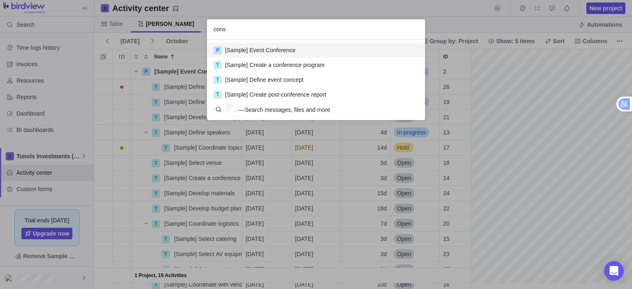
scroll to position [15, 212]
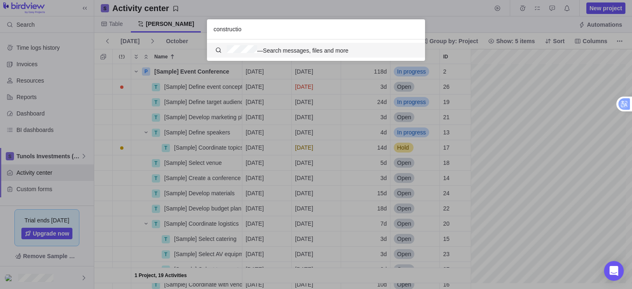
type input "construction"
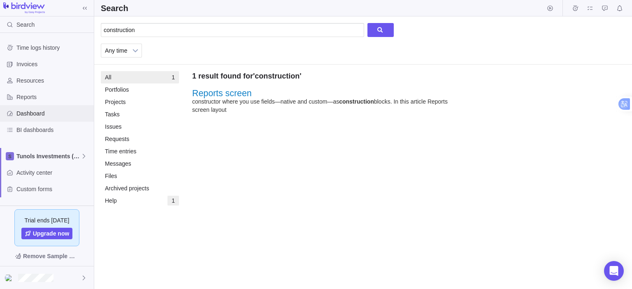
click at [31, 113] on span "Dashboard" at bounding box center [53, 114] width 74 height 8
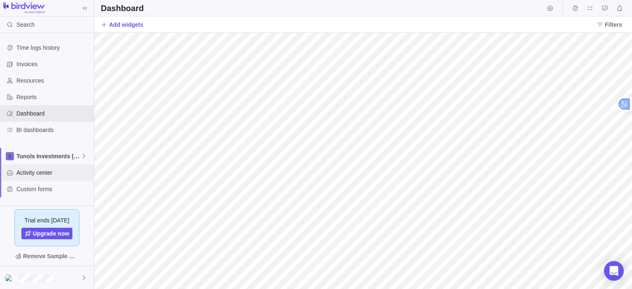
click at [30, 174] on span "Activity center" at bounding box center [53, 173] width 74 height 8
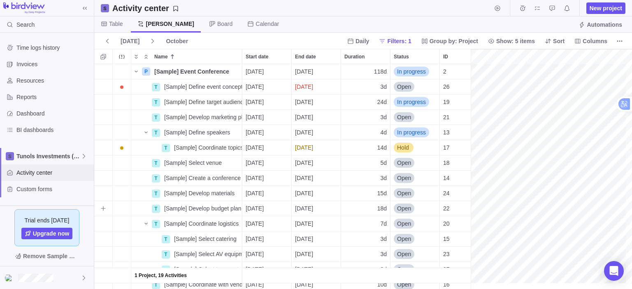
scroll to position [0, 1059]
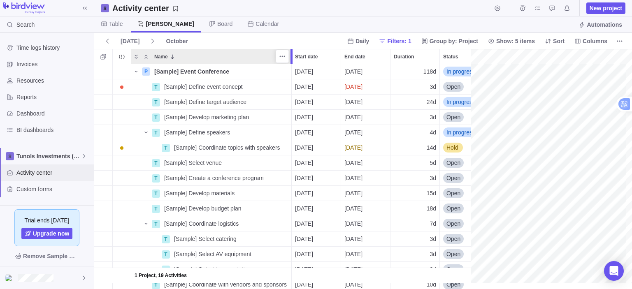
drag, startPoint x: 243, startPoint y: 51, endPoint x: 293, endPoint y: 54, distance: 49.9
click at [293, 54] on div at bounding box center [292, 56] width 7 height 15
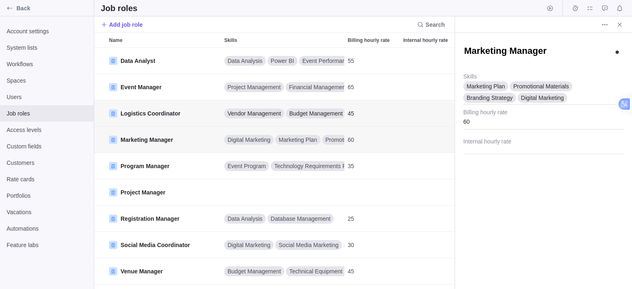
scroll to position [236, 354]
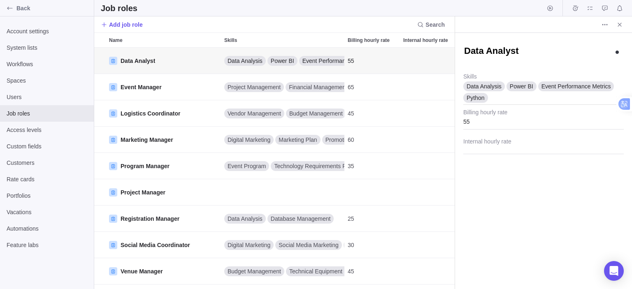
type textarea "x"
